Goal: Information Seeking & Learning: Learn about a topic

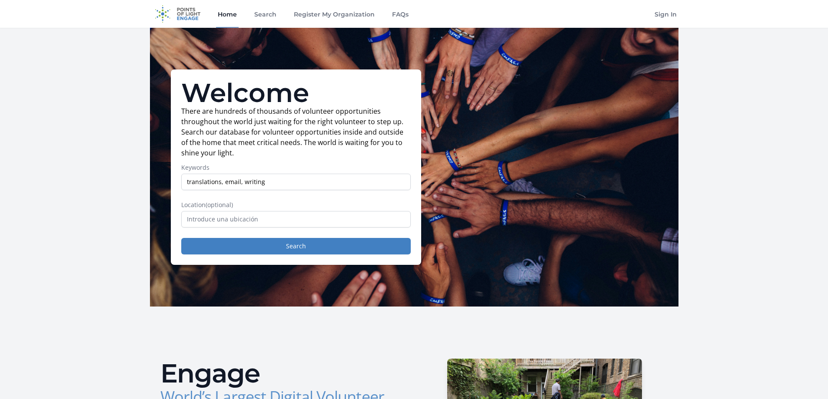
type input "translations, email, writing"
click at [290, 219] on input "text" at bounding box center [295, 219] width 229 height 17
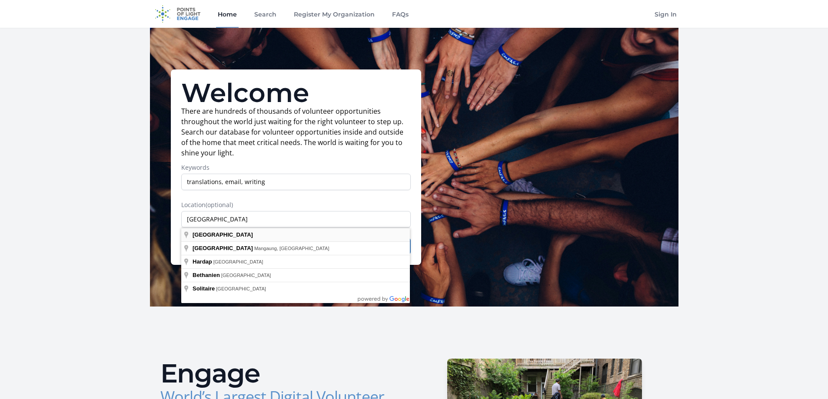
type input "Namibia"
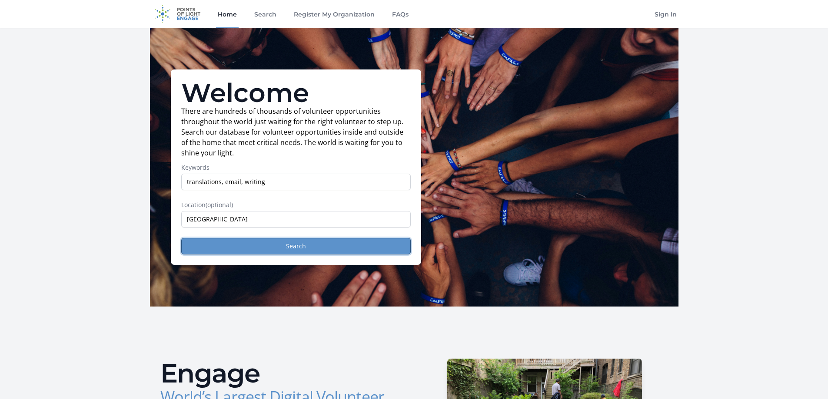
click at [323, 246] on button "Search" at bounding box center [295, 246] width 229 height 17
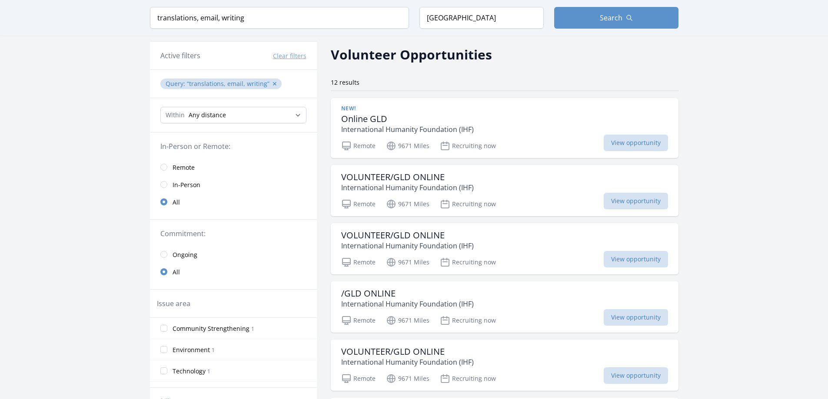
scroll to position [43, 0]
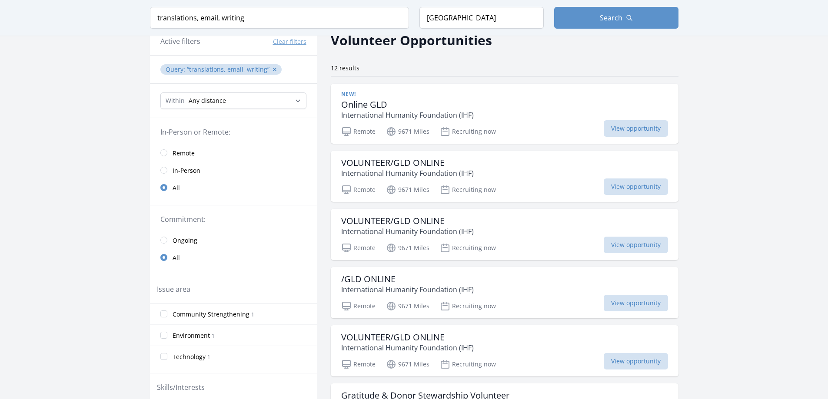
click at [176, 152] on span "Remote" at bounding box center [184, 153] width 22 height 9
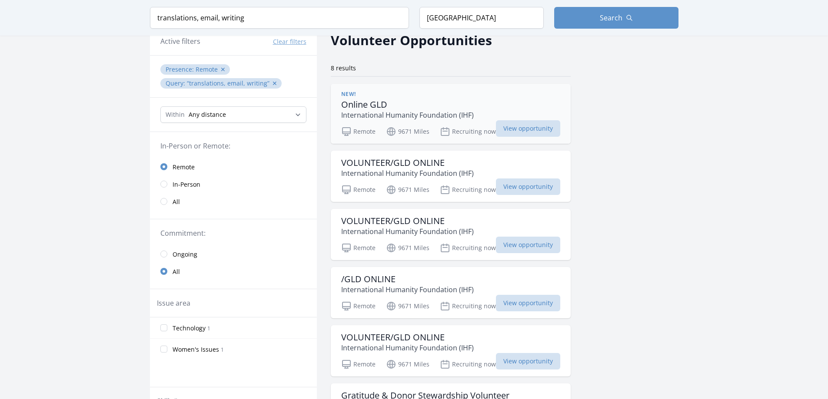
click at [372, 101] on h3 "Online GLD" at bounding box center [407, 105] width 133 height 10
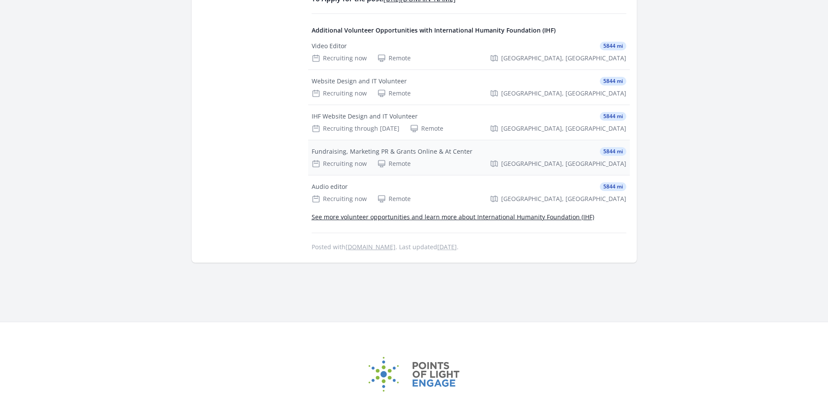
scroll to position [826, 0]
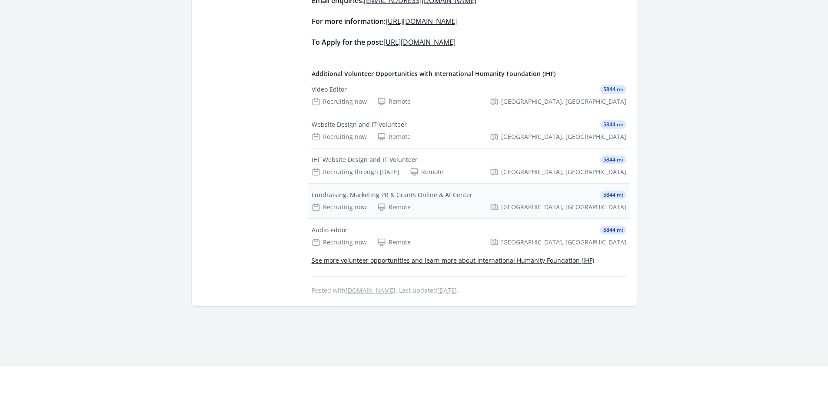
click at [466, 202] on div "Fundraising, Marketing PR & Grants Online & At Center 5844 mi Recruiting now Re…" at bounding box center [469, 201] width 322 height 35
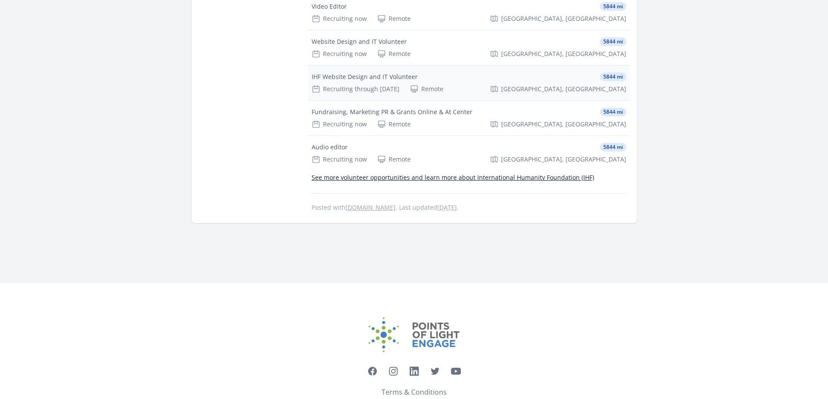
scroll to position [913, 0]
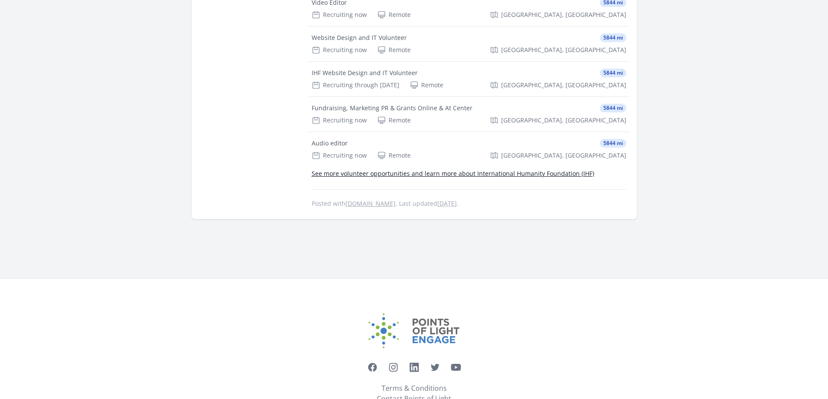
click at [539, 175] on link "See more volunteer opportunities and learn more about International Humanity Fo…" at bounding box center [453, 174] width 283 height 8
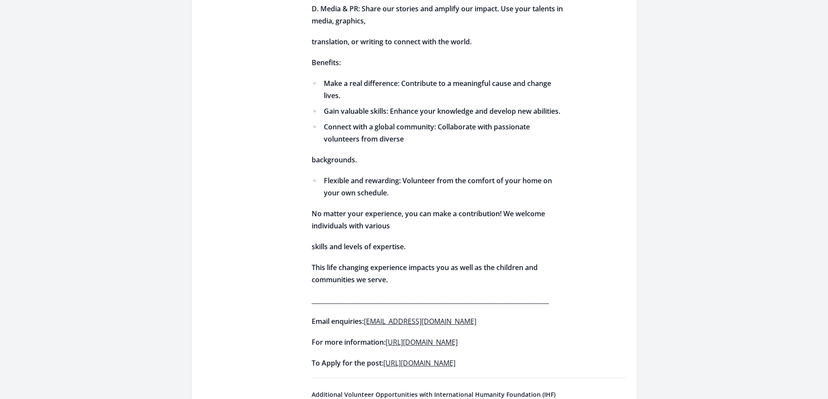
scroll to position [348, 0]
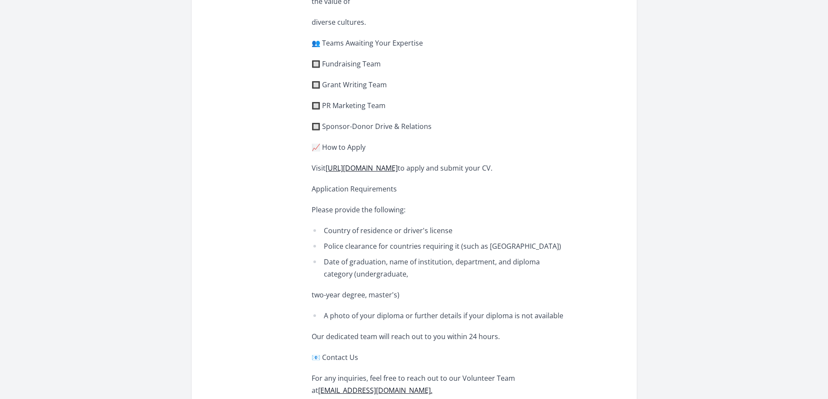
scroll to position [695, 0]
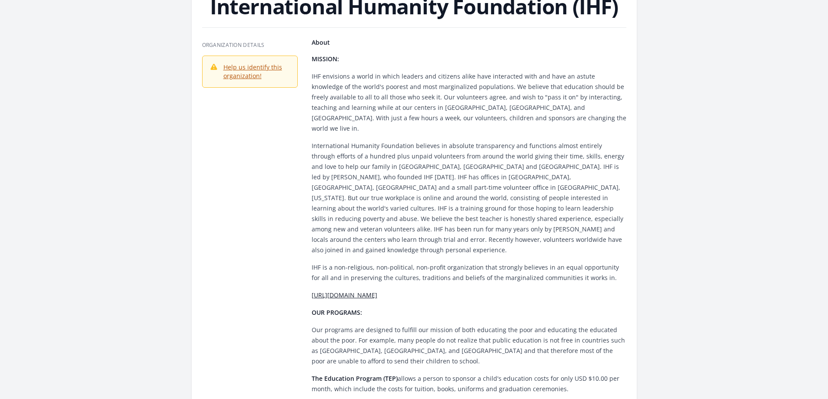
scroll to position [261, 0]
